Goal: Information Seeking & Learning: Learn about a topic

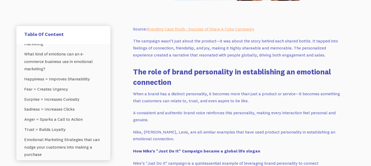
scroll to position [1292, 0]
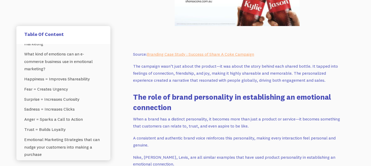
click at [158, 76] on p "The campaign wasn’t just about the product—it was about the story behind each s…" at bounding box center [237, 73] width 208 height 21
click at [154, 76] on div at bounding box center [154, 76] width 0 height 0
click at [146, 69] on p "The campaign wasn’t just about the product—it was about the story behind each s…" at bounding box center [237, 73] width 208 height 21
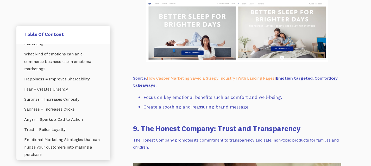
scroll to position [4163, 0]
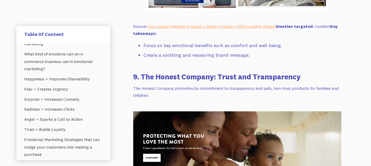
click at [207, 78] on h3 "9. The Honest Company: Trust and Transparency" at bounding box center [237, 77] width 208 height 10
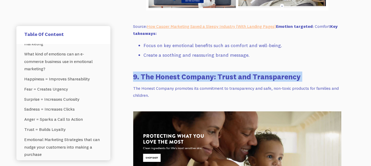
click at [207, 78] on h3 "9. The Honest Company: Trust and Transparency" at bounding box center [237, 77] width 208 height 10
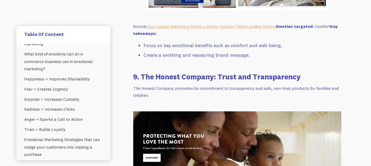
click at [197, 91] on p "The Honest Company promotes its commitment to transparency and safe, non-toxic …" at bounding box center [237, 92] width 208 height 14
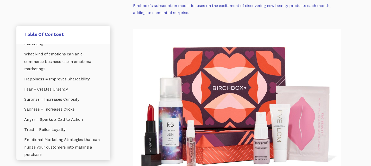
scroll to position [5311, 0]
